Goal: Task Accomplishment & Management: Use online tool/utility

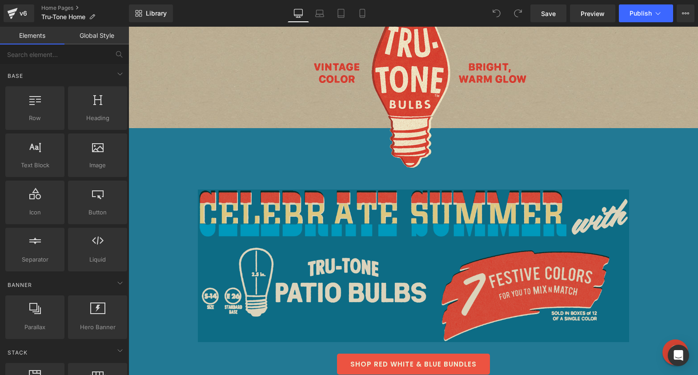
scroll to position [538, 0]
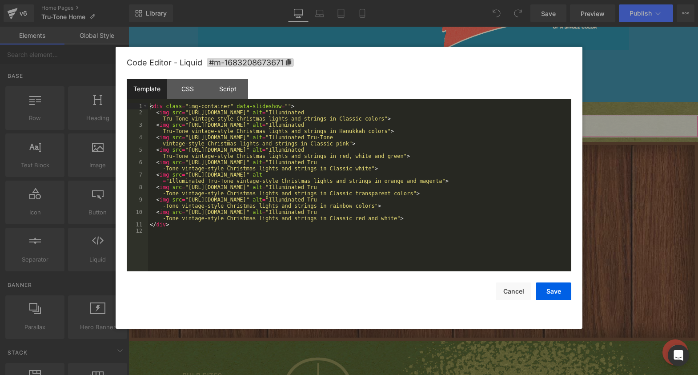
click at [208, 0] on div "You are previewing how the will restyle your page. You can not edit Elements in…" at bounding box center [349, 0] width 698 height 0
click at [191, 92] on div "CSS" at bounding box center [187, 89] width 40 height 20
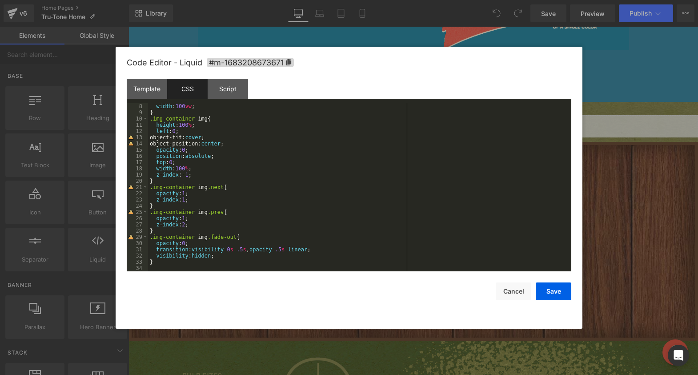
scroll to position [44, 0]
click at [225, 93] on div "Script" at bounding box center [228, 89] width 40 height 20
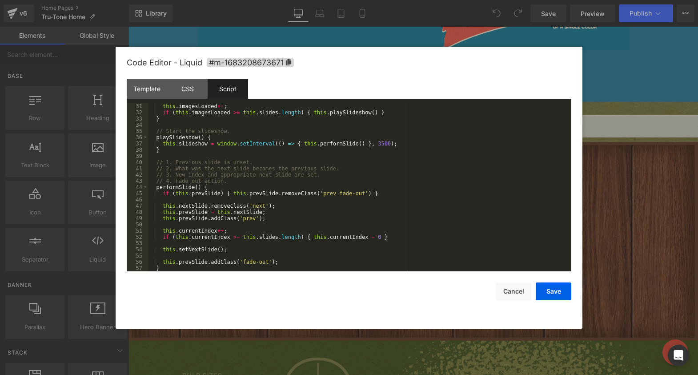
scroll to position [268, 0]
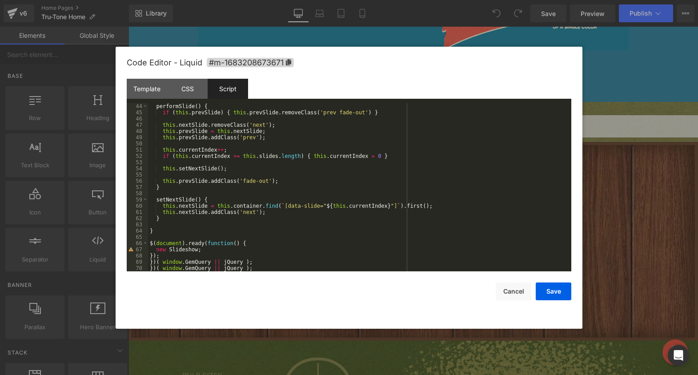
click at [228, 213] on div "performSlide ( ) { if ( this . prevSlide ) { this . prevSlide . removeClass ( '…" at bounding box center [358, 193] width 420 height 181
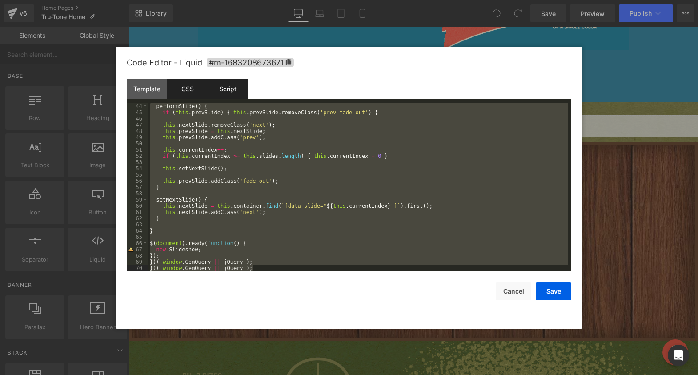
click at [191, 92] on div "CSS" at bounding box center [187, 89] width 40 height 20
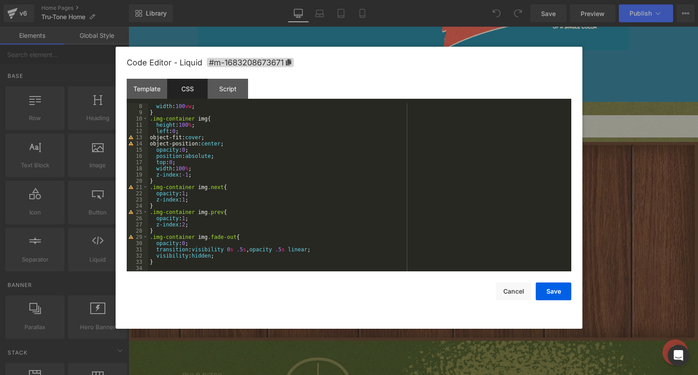
click at [173, 112] on div "width : 100 vw ; } .img-container img { height : 100 % ; left : 0 ; object-fit:…" at bounding box center [358, 193] width 420 height 181
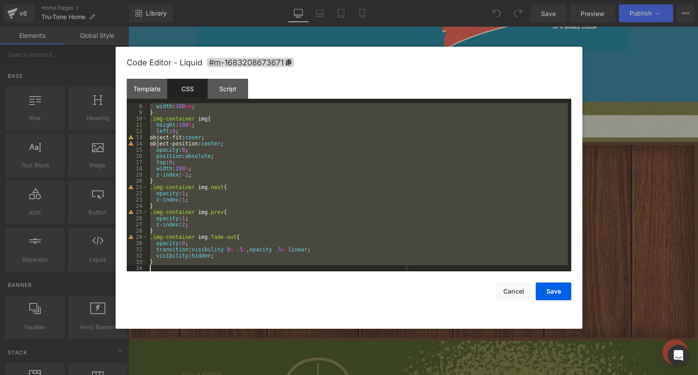
scroll to position [0, 0]
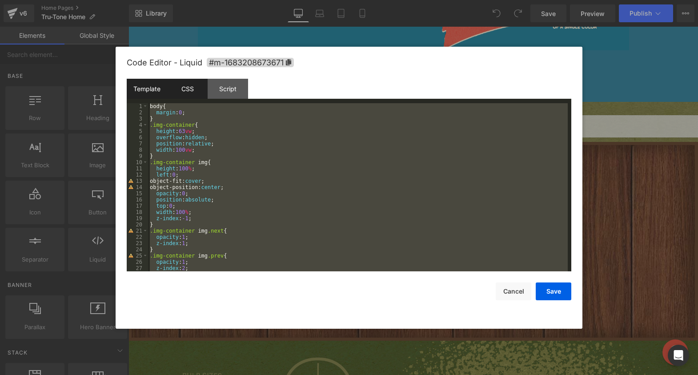
click at [153, 87] on div "Template" at bounding box center [147, 89] width 40 height 20
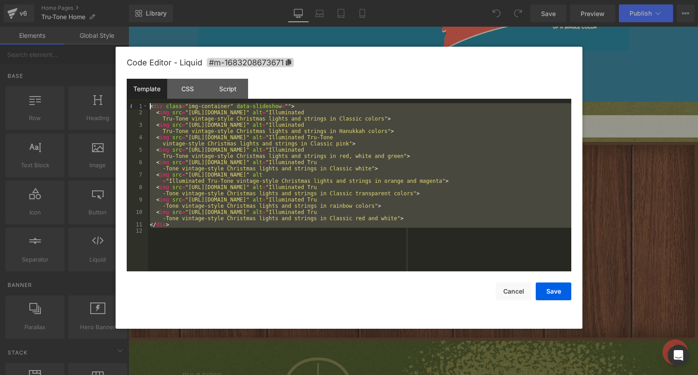
drag, startPoint x: 179, startPoint y: 225, endPoint x: 124, endPoint y: 82, distance: 153.0
click at [124, 82] on div "Code Editor - Liquid #m-1683208673671 Template CSS Script Data 1 2 3 4 5 6 7 8 …" at bounding box center [349, 188] width 467 height 282
click at [190, 85] on div "CSS" at bounding box center [187, 89] width 40 height 20
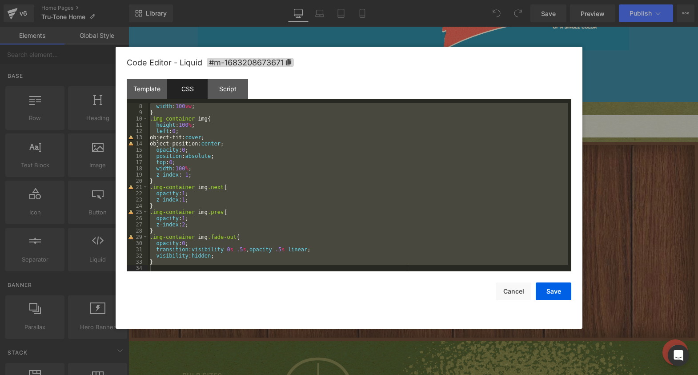
scroll to position [44, 0]
click at [229, 89] on div "Script" at bounding box center [228, 89] width 40 height 20
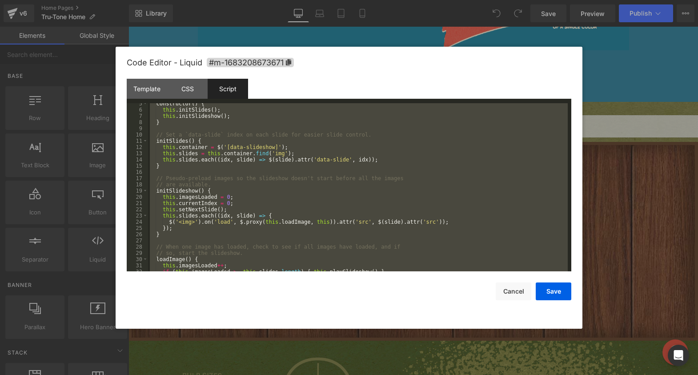
scroll to position [0, 0]
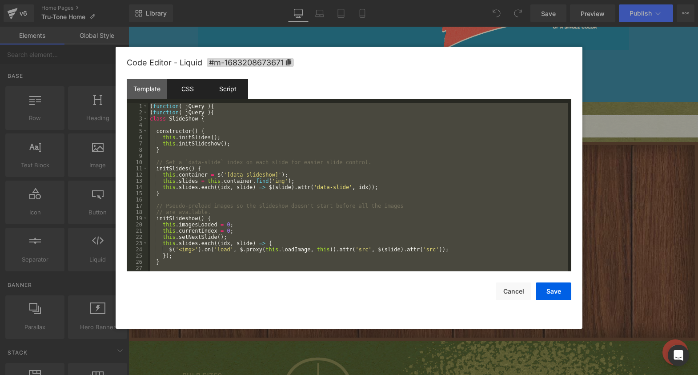
click at [197, 87] on div "CSS" at bounding box center [187, 89] width 40 height 20
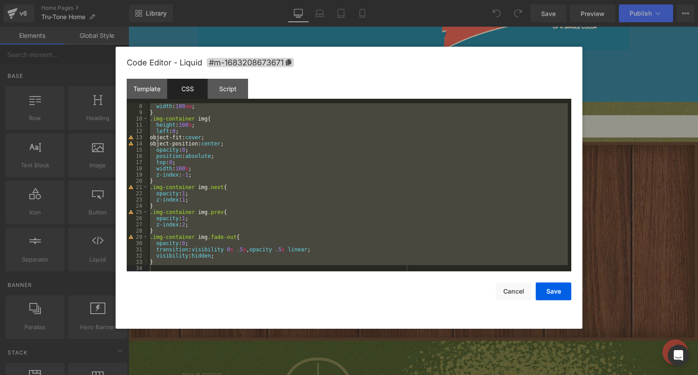
click at [293, 144] on div "width : 100 vw ; } .img-container img { height : 100 % ; left : 0 ; object-fit:…" at bounding box center [358, 193] width 420 height 181
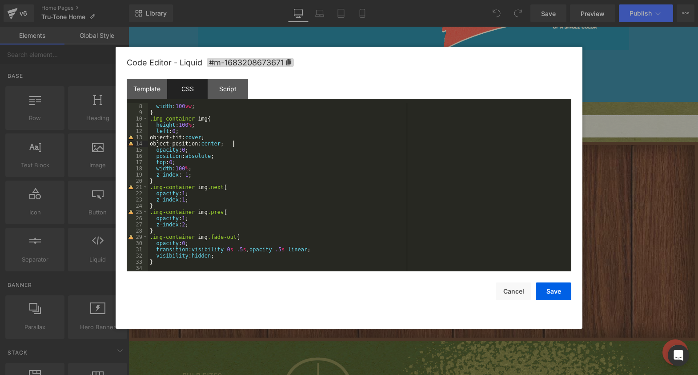
click at [293, 143] on div "width : 100 vw ; } .img-container img { height : 100 % ; left : 0 ; object-fit:…" at bounding box center [358, 193] width 420 height 181
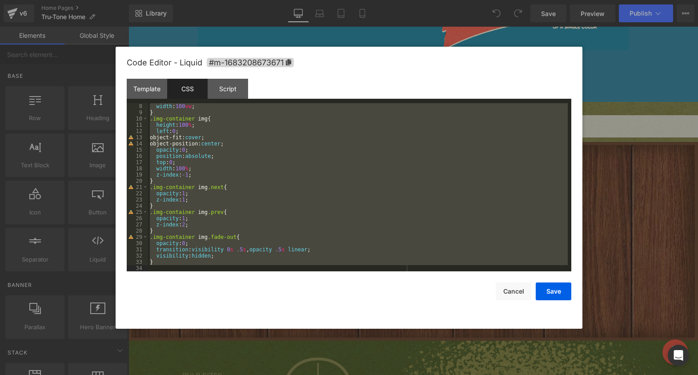
click at [142, 99] on div "Template CSS Script Data" at bounding box center [349, 91] width 445 height 24
click at [147, 91] on div "Template" at bounding box center [147, 89] width 40 height 20
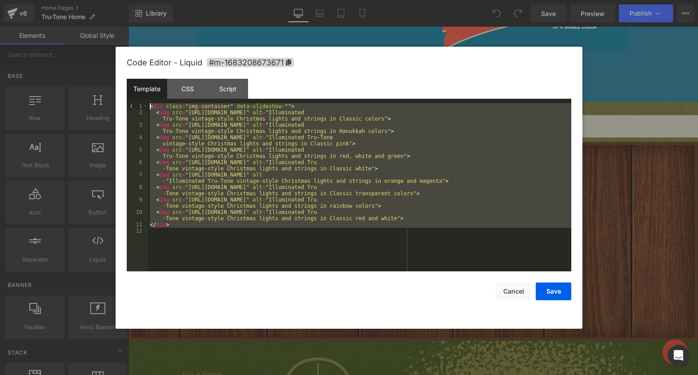
click at [265, 108] on div "< div class = "img-container" data-slideshow = "" > < img src = "https://cdn.sh…" at bounding box center [359, 193] width 423 height 181
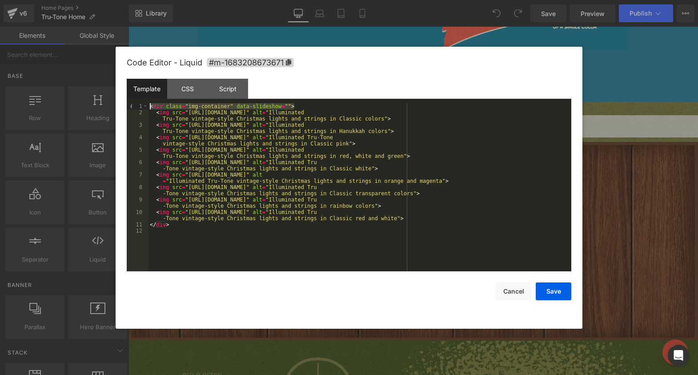
drag, startPoint x: 308, startPoint y: 106, endPoint x: 139, endPoint y: 99, distance: 169.1
click at [139, 99] on div "Template CSS Script Data 1 2 3 4 5 6 7 8 9 10 11 12 < div class = "img-containe…" at bounding box center [349, 175] width 445 height 193
click at [193, 94] on div "CSS" at bounding box center [187, 89] width 40 height 20
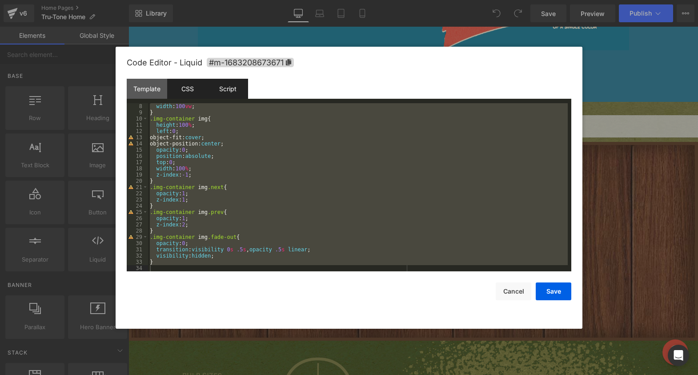
click at [234, 90] on div "Script" at bounding box center [228, 89] width 40 height 20
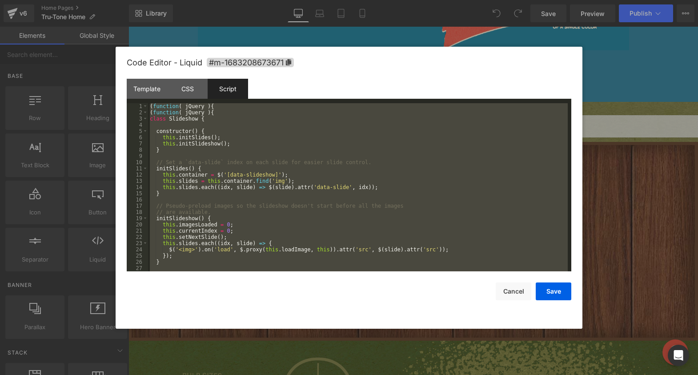
click at [229, 164] on div "( function ( jQuery ) { ( function ( jQuery ) { class Slideshow { constructor (…" at bounding box center [358, 193] width 420 height 181
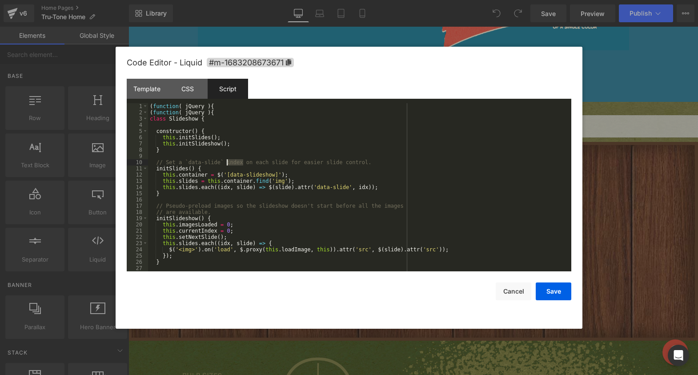
click at [229, 164] on div "( function ( jQuery ) { ( function ( jQuery ) { class Slideshow { constructor (…" at bounding box center [358, 193] width 420 height 181
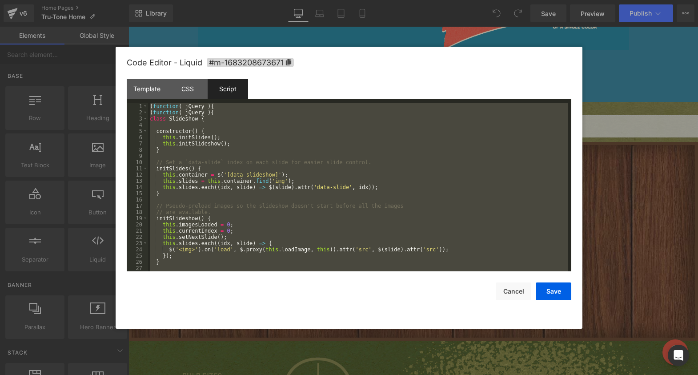
click at [56, 11] on div at bounding box center [349, 187] width 698 height 375
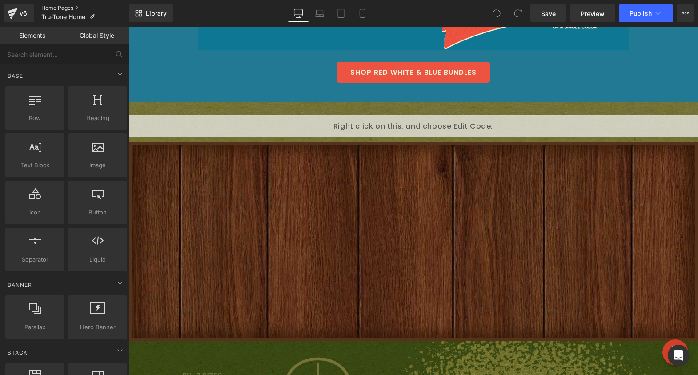
click at [51, 8] on link "Home Pages" at bounding box center [85, 7] width 88 height 7
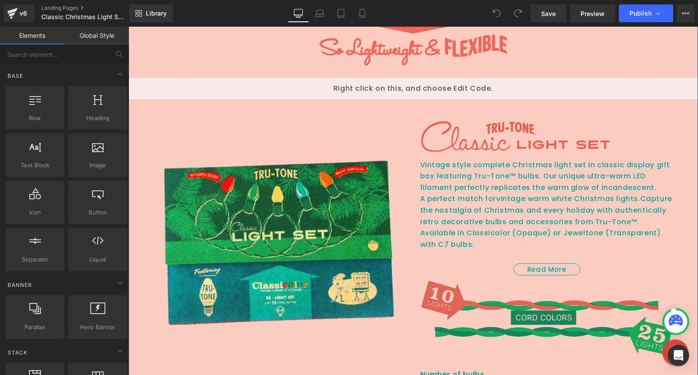
scroll to position [576, 0]
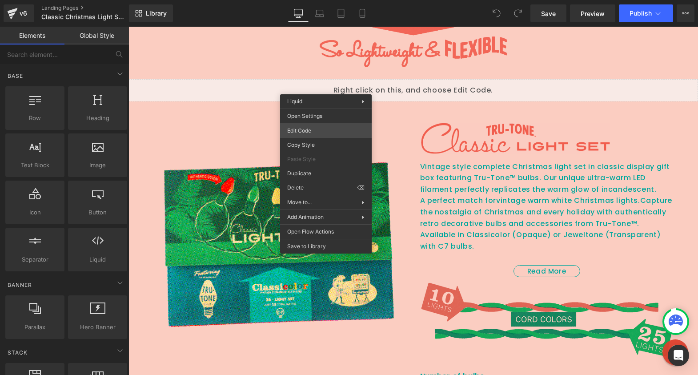
click at [308, 0] on div "You are previewing how the will restyle your page. You can not edit Elements in…" at bounding box center [349, 0] width 698 height 0
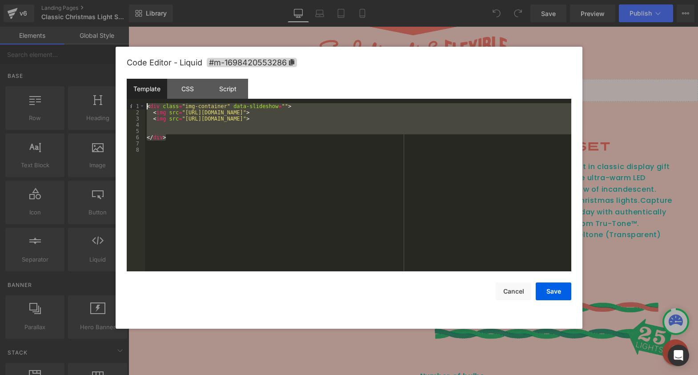
drag, startPoint x: 173, startPoint y: 138, endPoint x: 118, endPoint y: 94, distance: 70.5
click at [118, 94] on div "Code Editor - Liquid #m-1698420553286 Template CSS Script Data 1 2 3 4 5 6 7 8 …" at bounding box center [349, 188] width 467 height 282
click at [661, 59] on div at bounding box center [349, 187] width 698 height 375
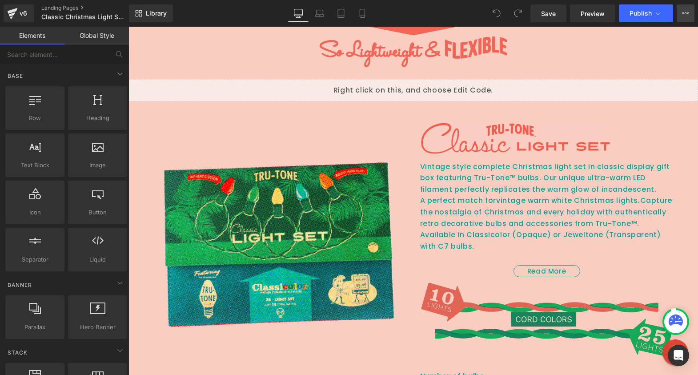
click at [688, 11] on icon at bounding box center [685, 13] width 7 height 7
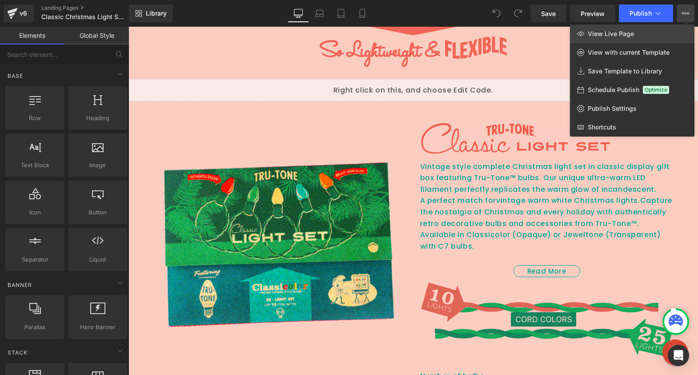
click at [638, 37] on link "View Live Page" at bounding box center [632, 33] width 124 height 19
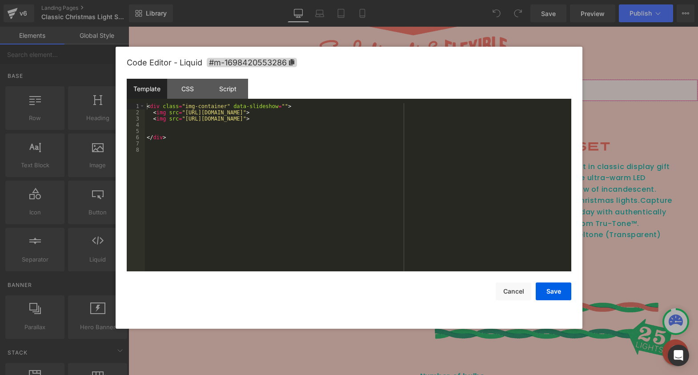
click at [385, 0] on div "You are previewing how the will restyle your page. You can not edit Elements in…" at bounding box center [349, 0] width 698 height 0
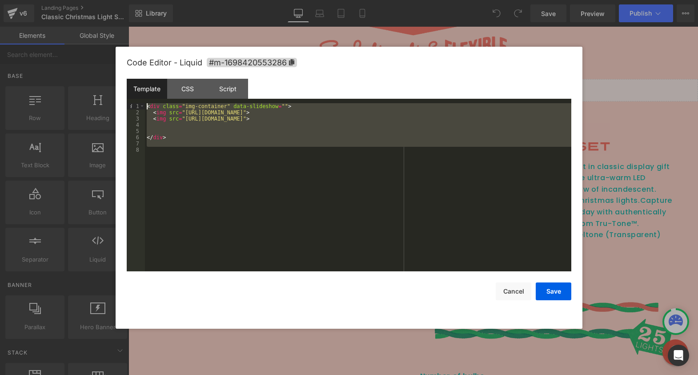
drag, startPoint x: 197, startPoint y: 124, endPoint x: 65, endPoint y: 66, distance: 144.7
click at [65, 66] on body "You are previewing how the will restyle your page. You can not edit Elements in…" at bounding box center [349, 187] width 698 height 375
click at [191, 91] on div "CSS" at bounding box center [187, 89] width 40 height 20
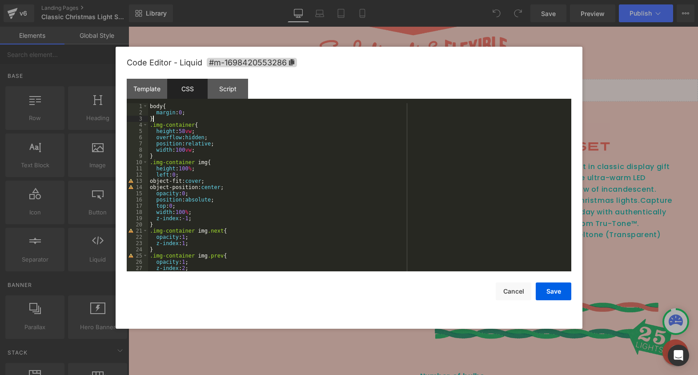
click at [177, 119] on div "body { margin : 0 ; } .img-container { height : 58 vw ; overflow : hidden ; pos…" at bounding box center [358, 193] width 420 height 181
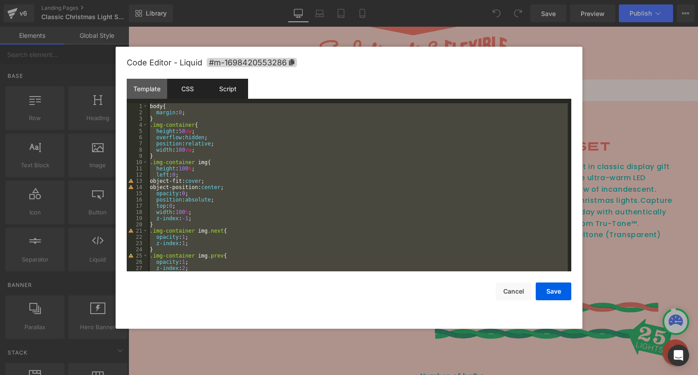
click at [229, 86] on div "Script" at bounding box center [228, 89] width 40 height 20
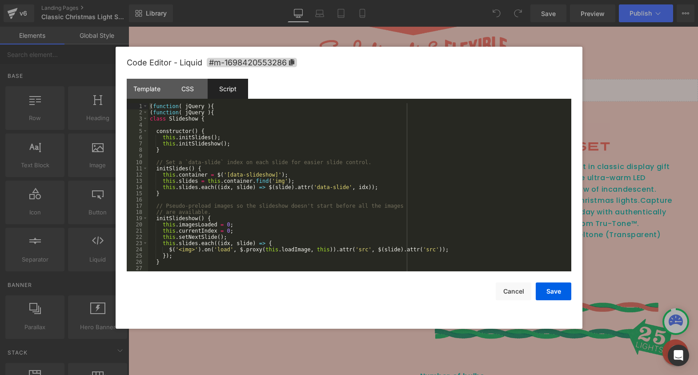
click at [192, 127] on div "( function ( jQuery ) { ( function ( jQuery ) { class Slideshow { constructor (…" at bounding box center [358, 193] width 420 height 181
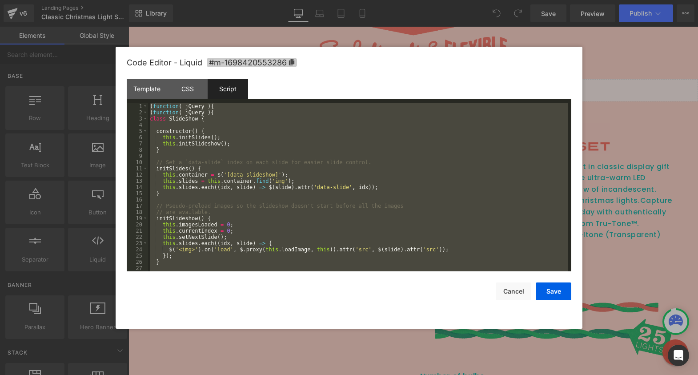
click at [291, 64] on icon at bounding box center [291, 62] width 5 height 6
